Goal: Transaction & Acquisition: Download file/media

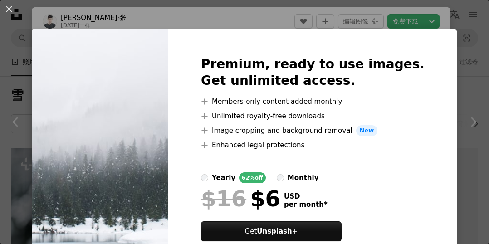
scroll to position [330, 0]
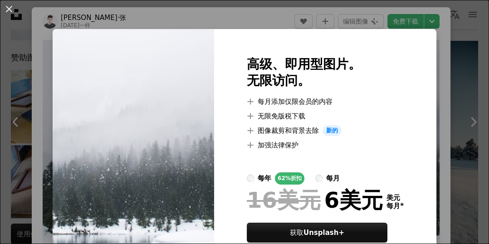
click at [470, 87] on div "An X shape 高级、即用型图片。 无限访问。 A plus sign 每月添加仅限会员的内容 A plus sign 无限免版税下载 A plus s…" at bounding box center [244, 122] width 489 height 244
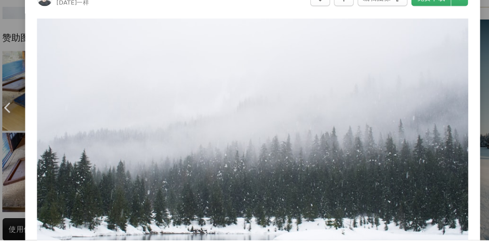
scroll to position [330, 0]
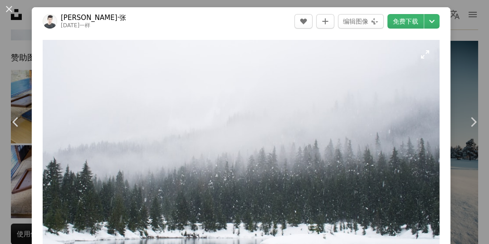
click at [329, 218] on img "放大此图像" at bounding box center [241, 167] width 397 height 254
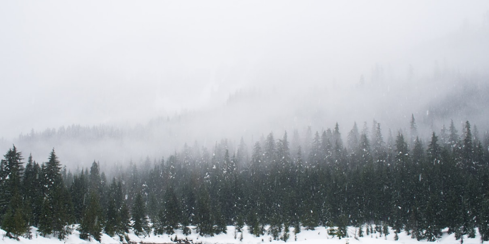
scroll to position [13, 0]
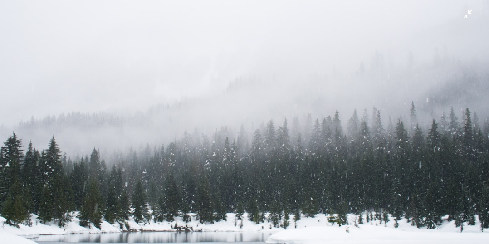
click at [331, 214] on img "Zoom out on this image" at bounding box center [245, 143] width 490 height 313
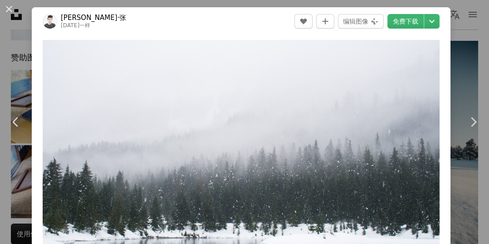
scroll to position [10, 0]
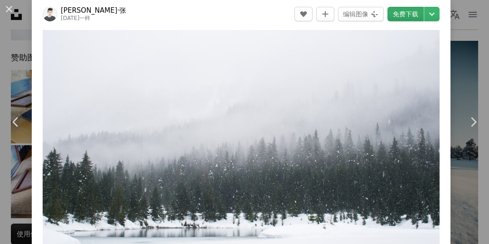
click at [412, 17] on font "免费下载" at bounding box center [405, 13] width 25 height 7
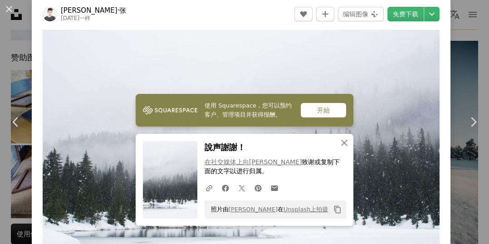
click at [477, 70] on div "An X shape Chevron left Chevron right [PERSON_NAME]·张 [DATE]一样 A heart A plus s…" at bounding box center [244, 122] width 489 height 244
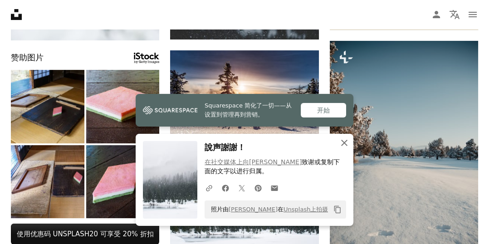
click at [346, 146] on icon "An X shape" at bounding box center [344, 143] width 11 height 11
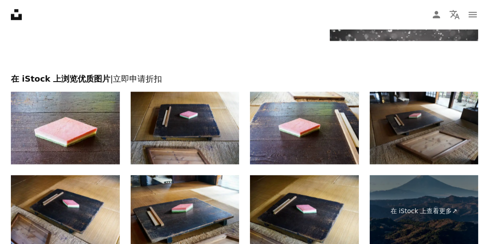
scroll to position [1199, 0]
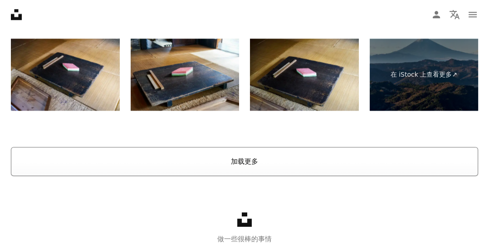
click at [352, 166] on button "加载更多" at bounding box center [244, 161] width 467 height 29
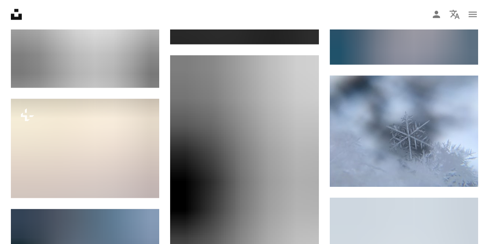
scroll to position [3268, 0]
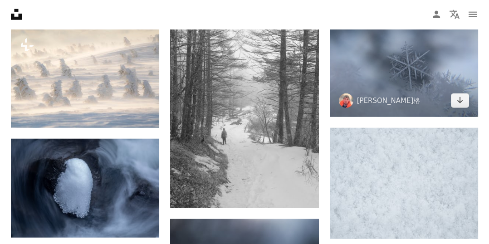
click at [436, 108] on img at bounding box center [404, 61] width 148 height 112
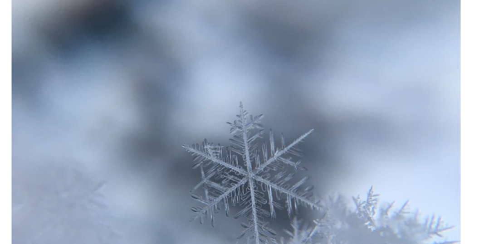
scroll to position [3268, 0]
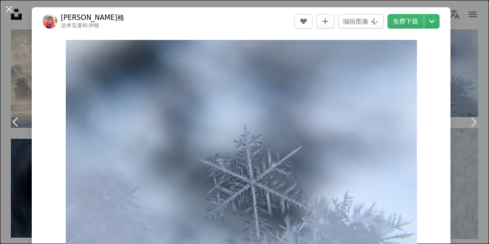
click at [484, 27] on div "An X shape Chevron left Chevron right 达米安·麦考伊格 达米安麦科伊格 A heart A plus sign 编辑图像…" at bounding box center [244, 122] width 489 height 244
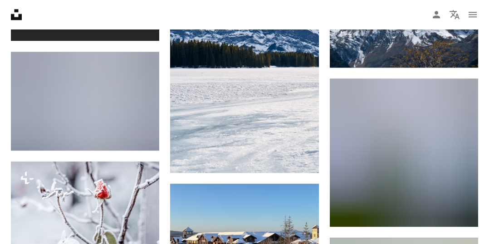
scroll to position [6124, 0]
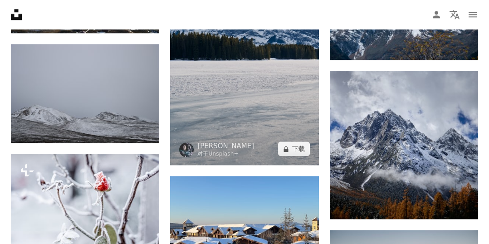
click at [284, 143] on img at bounding box center [244, 53] width 148 height 223
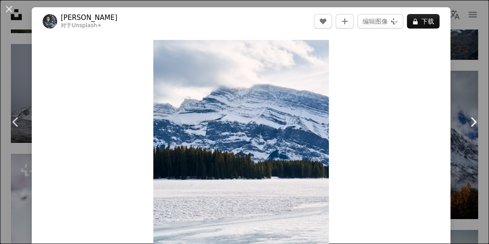
click at [461, 121] on link "Chevron right" at bounding box center [473, 122] width 32 height 87
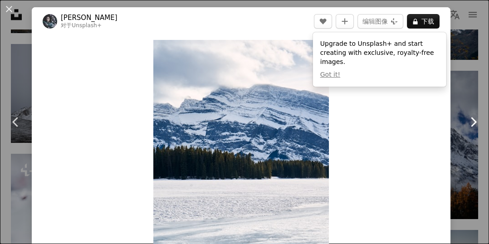
click at [476, 107] on link "Chevron right" at bounding box center [473, 122] width 32 height 87
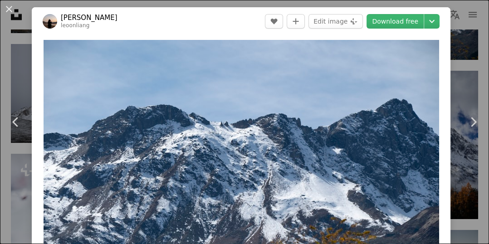
click at [13, 240] on div "An X shape Chevron left Chevron right [PERSON_NAME] leoonliang A heart A plus s…" at bounding box center [244, 122] width 489 height 244
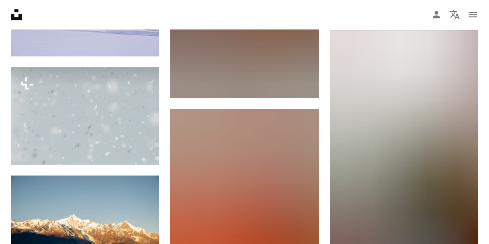
scroll to position [10302, 0]
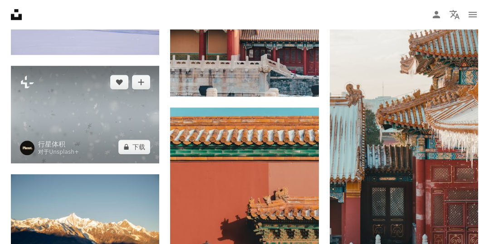
click at [110, 138] on img at bounding box center [85, 115] width 148 height 98
click at [100, 121] on img at bounding box center [85, 115] width 148 height 98
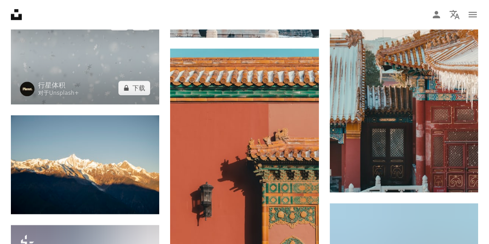
scroll to position [10363, 0]
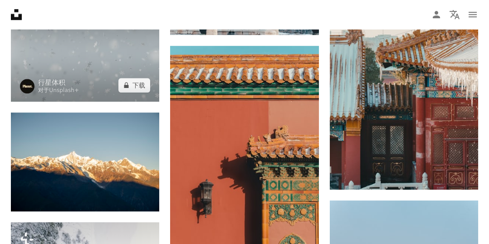
click at [115, 69] on img at bounding box center [85, 53] width 148 height 98
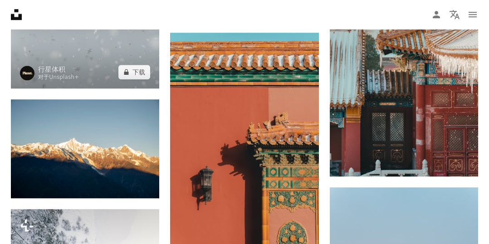
scroll to position [10335, 0]
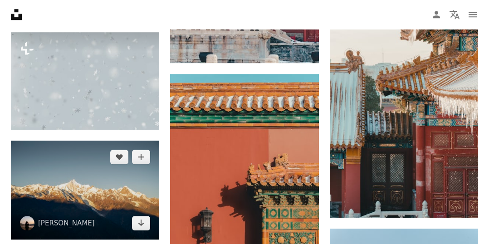
click at [134, 177] on img at bounding box center [85, 190] width 148 height 99
click at [121, 195] on img at bounding box center [85, 190] width 148 height 99
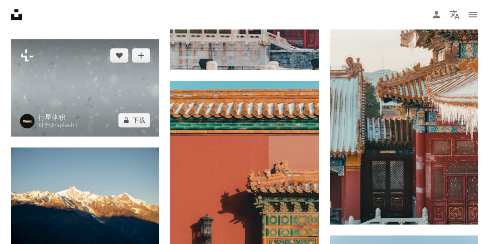
click at [135, 99] on img at bounding box center [85, 88] width 148 height 98
click at [133, 98] on img at bounding box center [85, 88] width 148 height 98
click at [138, 119] on font "下载" at bounding box center [139, 120] width 13 height 14
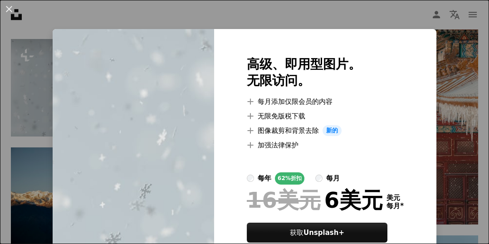
click at [465, 127] on div "An X shape 高级、即用型图片。 无限访问。 A plus sign 每月添加仅限会员的内容 A plus sign 无限免版税下载 A plus s…" at bounding box center [244, 122] width 489 height 244
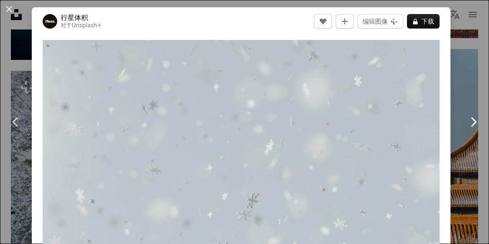
click at [472, 112] on link "Chevron right" at bounding box center [473, 122] width 32 height 87
click at [472, 216] on div "An X shape Chevron left Chevron right 行星体积 对于 Unsplash+ A heart A plus sign 编辑图…" at bounding box center [244, 122] width 489 height 244
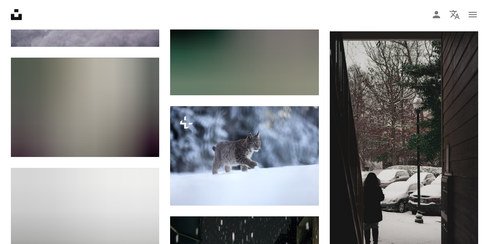
scroll to position [14780, 0]
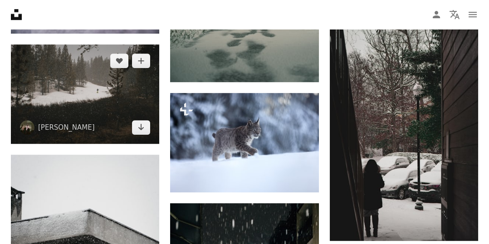
click at [119, 114] on img at bounding box center [85, 93] width 148 height 99
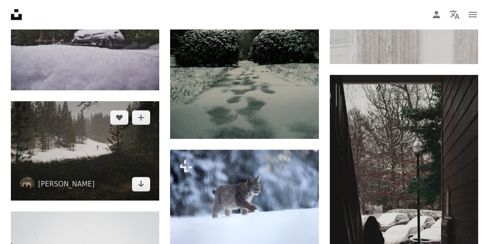
scroll to position [14723, 0]
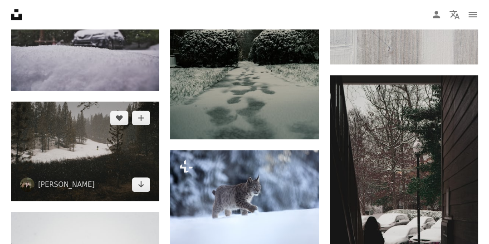
click at [105, 141] on img at bounding box center [85, 151] width 148 height 99
click at [103, 165] on img at bounding box center [85, 151] width 148 height 99
click at [101, 167] on img at bounding box center [85, 151] width 148 height 99
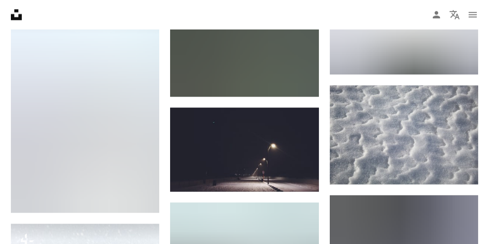
scroll to position [16157, 0]
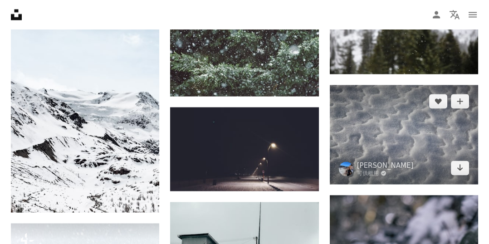
click at [396, 147] on img at bounding box center [404, 134] width 148 height 99
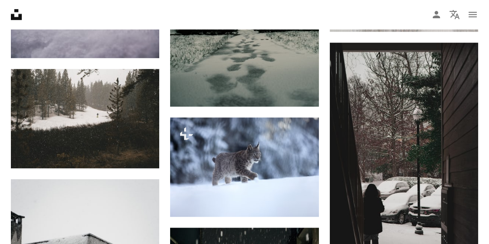
scroll to position [14755, 0]
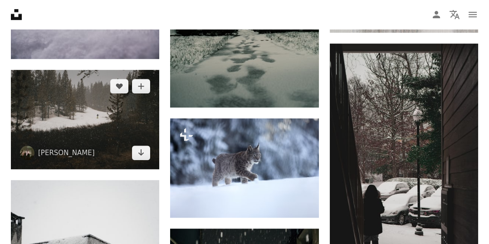
click at [118, 141] on img at bounding box center [85, 119] width 148 height 99
click at [144, 158] on icon "Arrow pointing down" at bounding box center [141, 152] width 7 height 11
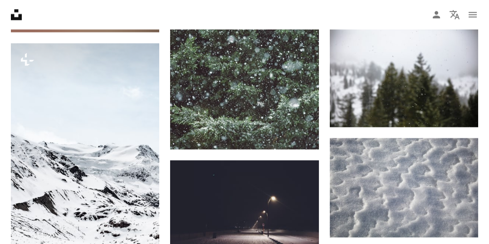
scroll to position [16107, 0]
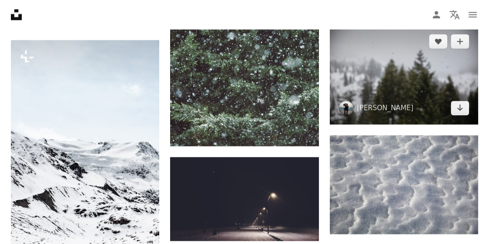
click at [440, 112] on img at bounding box center [404, 74] width 148 height 99
click at [460, 115] on link "Arrow pointing down" at bounding box center [460, 108] width 18 height 15
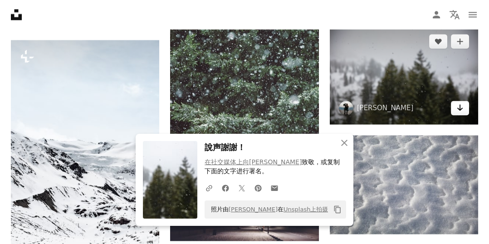
scroll to position [16145, 0]
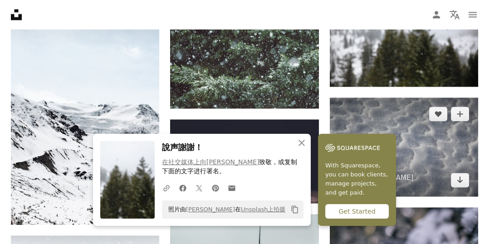
click at [449, 100] on img at bounding box center [404, 147] width 148 height 99
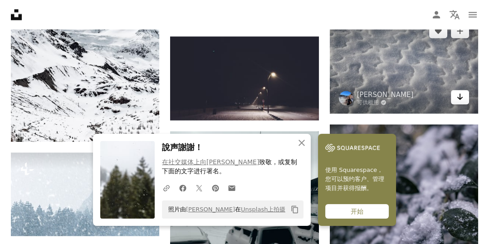
click at [461, 102] on icon "Arrow pointing down" at bounding box center [460, 96] width 7 height 11
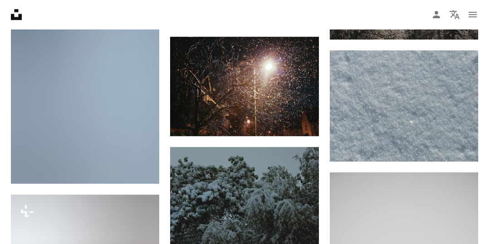
scroll to position [19538, 0]
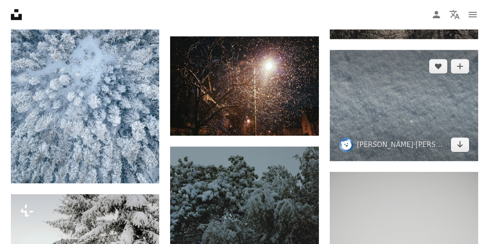
click at [420, 142] on img at bounding box center [404, 106] width 148 height 112
click at [416, 128] on img at bounding box center [404, 106] width 148 height 112
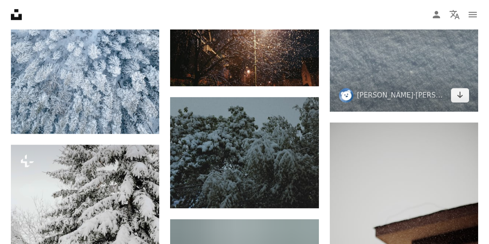
scroll to position [19588, 0]
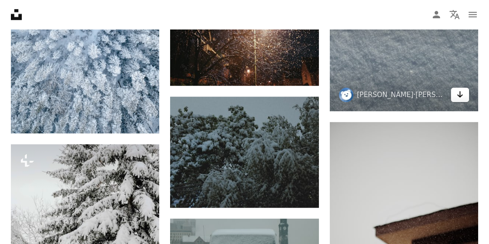
click at [459, 98] on icon "下载" at bounding box center [460, 94] width 6 height 6
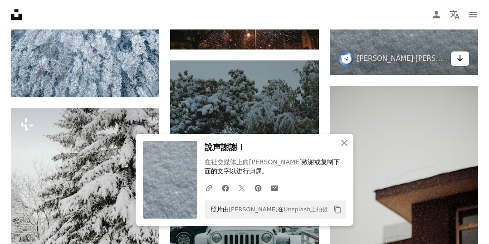
scroll to position [19631, 0]
